Goal: Navigation & Orientation: Find specific page/section

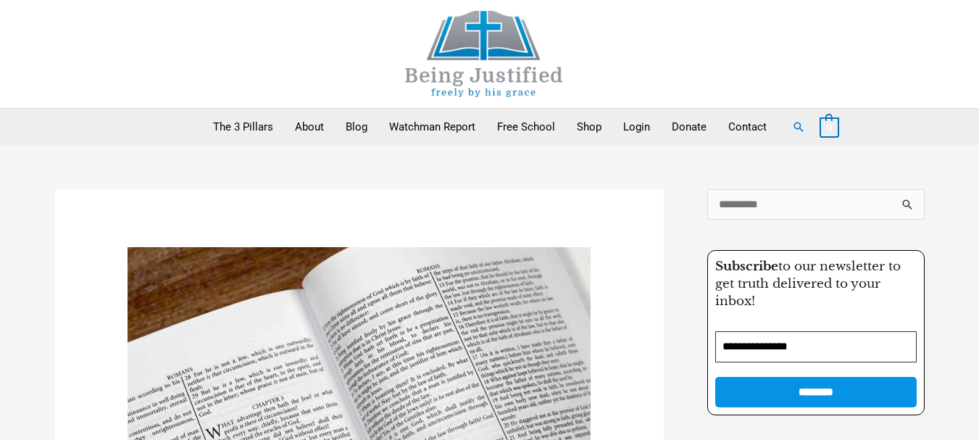
click at [501, 78] on img at bounding box center [483, 54] width 217 height 86
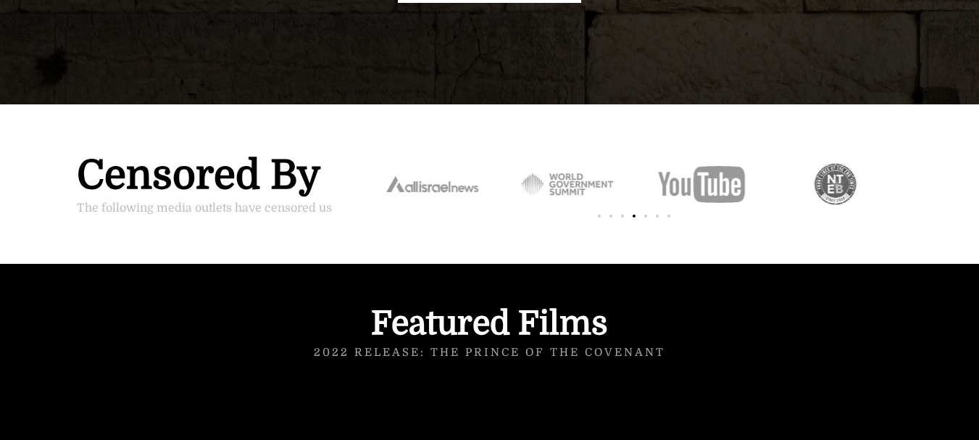
scroll to position [2079, 0]
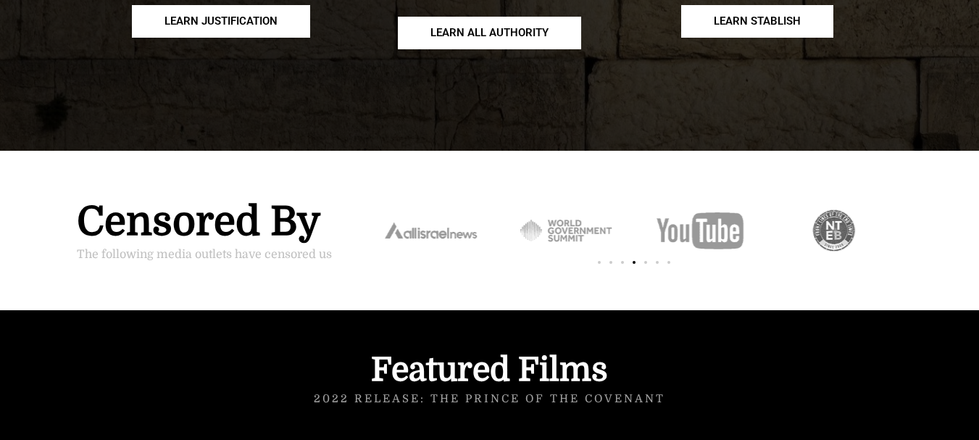
click at [784, 205] on div "nteb" at bounding box center [833, 230] width 98 height 51
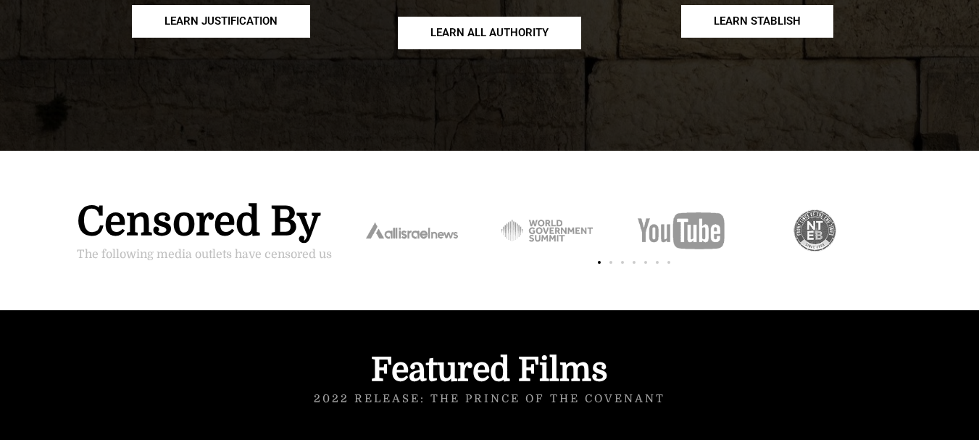
click at [327, 196] on div "Censored By The following media outlets have censored us" at bounding box center [490, 230] width 826 height 87
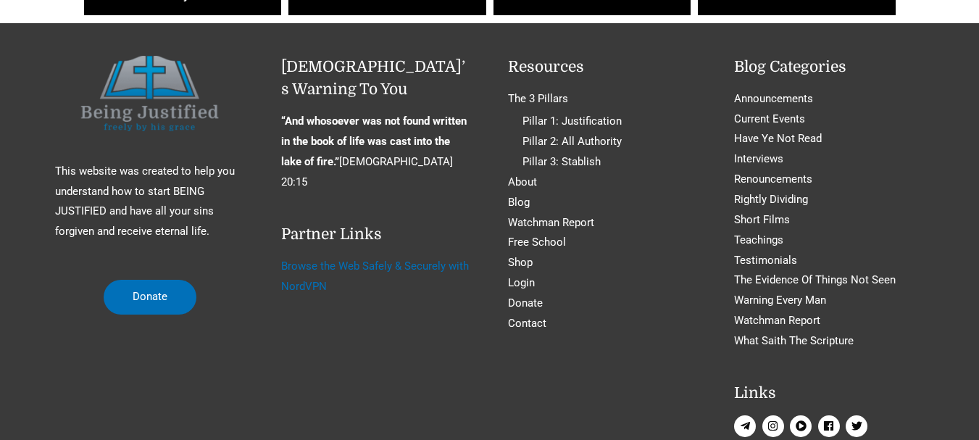
scroll to position [6502, 0]
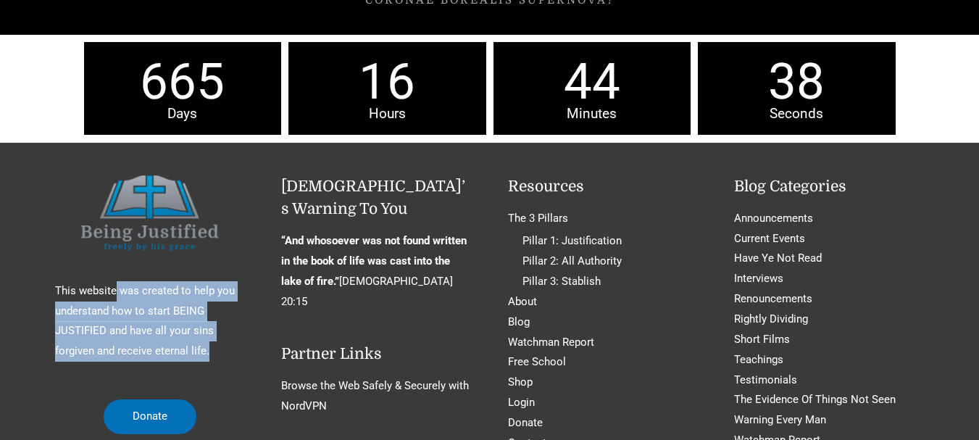
drag, startPoint x: 114, startPoint y: 243, endPoint x: 240, endPoint y: 306, distance: 140.9
click at [240, 306] on p "This website was created to help you understand how to start BEING JUSTIFIED an…" at bounding box center [150, 321] width 190 height 80
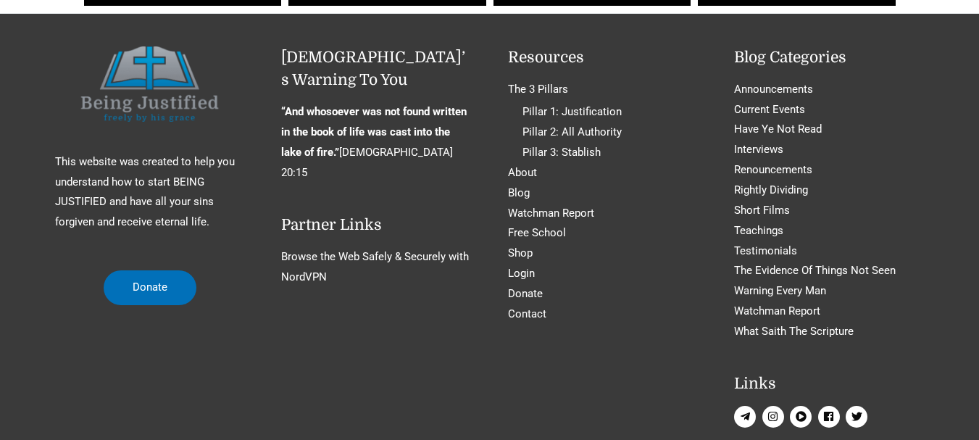
scroll to position [6599, 0]
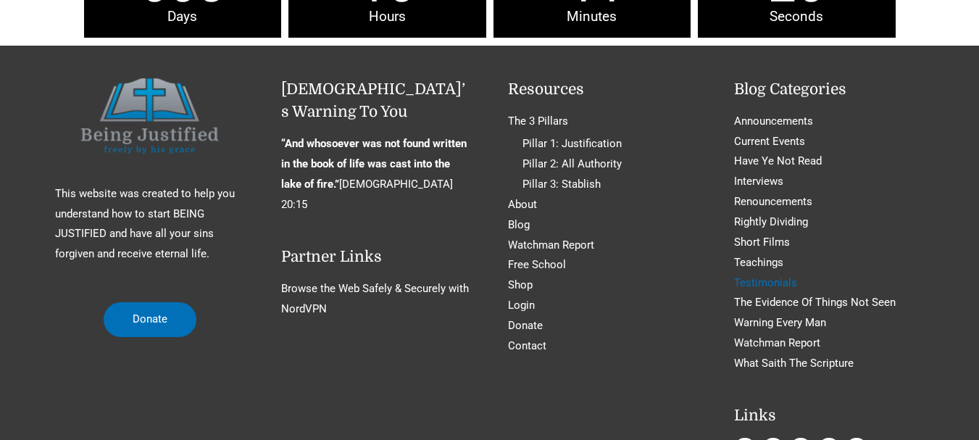
click at [748, 276] on link "Testimonials" at bounding box center [765, 282] width 63 height 13
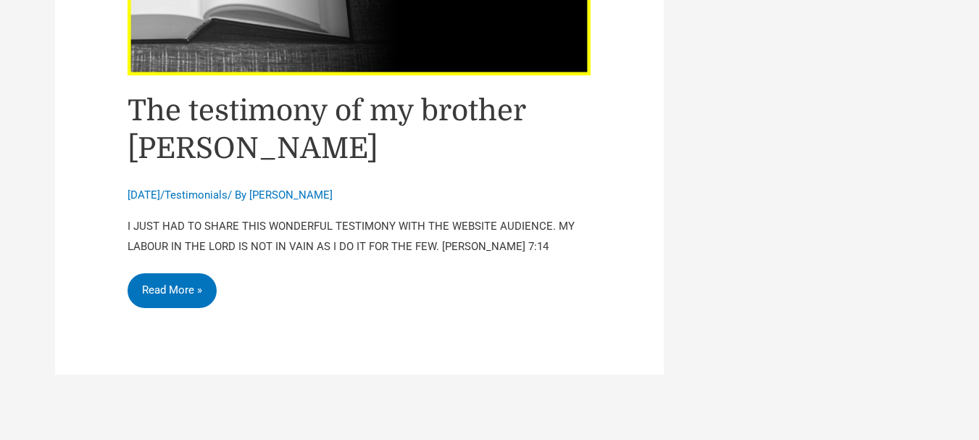
scroll to position [2549, 0]
